Goal: Navigation & Orientation: Find specific page/section

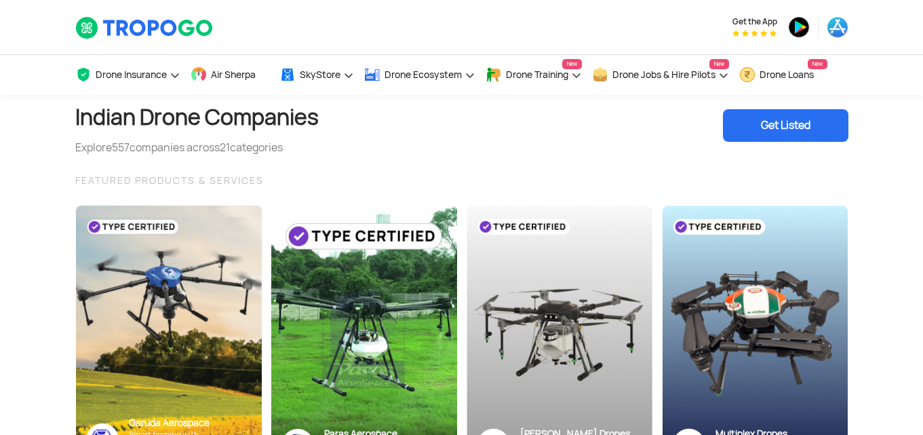
drag, startPoint x: 130, startPoint y: 144, endPoint x: 311, endPoint y: 142, distance: 180.4
click at [310, 143] on div "Explore 557 companies across 21 categories" at bounding box center [196, 148] width 243 height 16
click at [311, 142] on div "Explore 557 companies across 21 categories" at bounding box center [196, 148] width 243 height 16
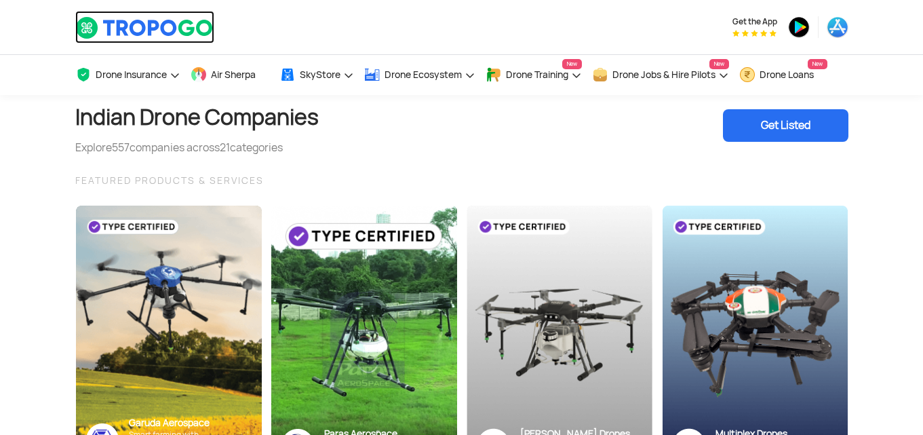
click at [183, 29] on img at bounding box center [144, 27] width 139 height 23
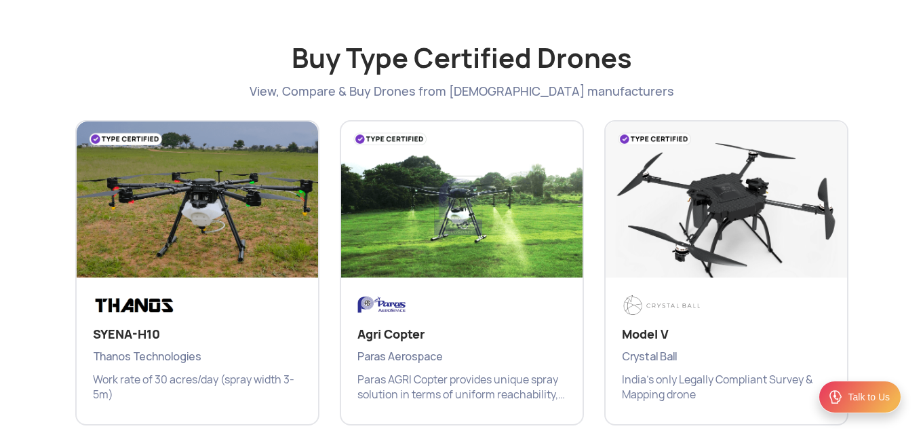
scroll to position [2373, 0]
